Goal: Task Accomplishment & Management: Manage account settings

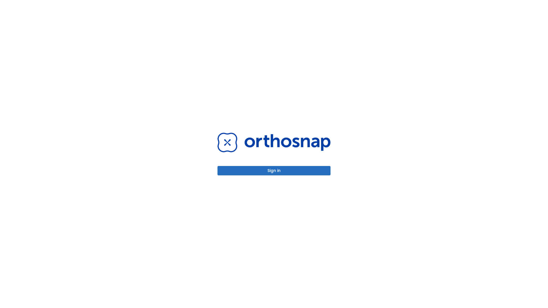
click at [274, 171] on button "Sign in" at bounding box center [273, 170] width 113 height 9
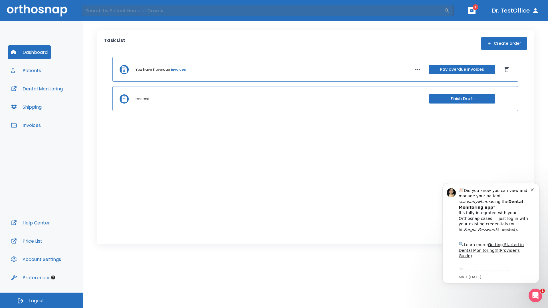
click at [41, 300] on span "Logout" at bounding box center [36, 301] width 15 height 6
